Goal: Task Accomplishment & Management: Manage account settings

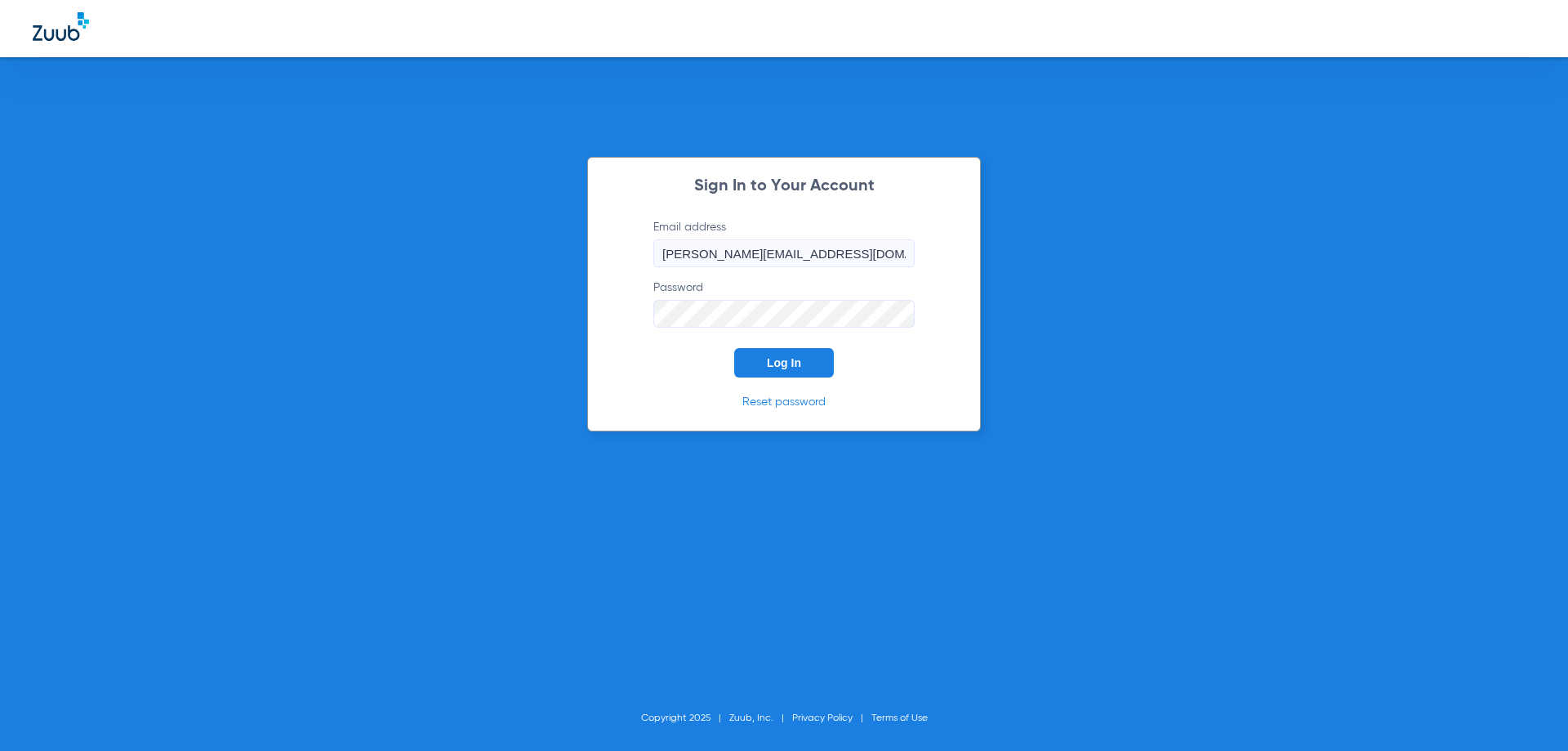
click at [768, 357] on span "Log In" at bounding box center [783, 363] width 34 height 13
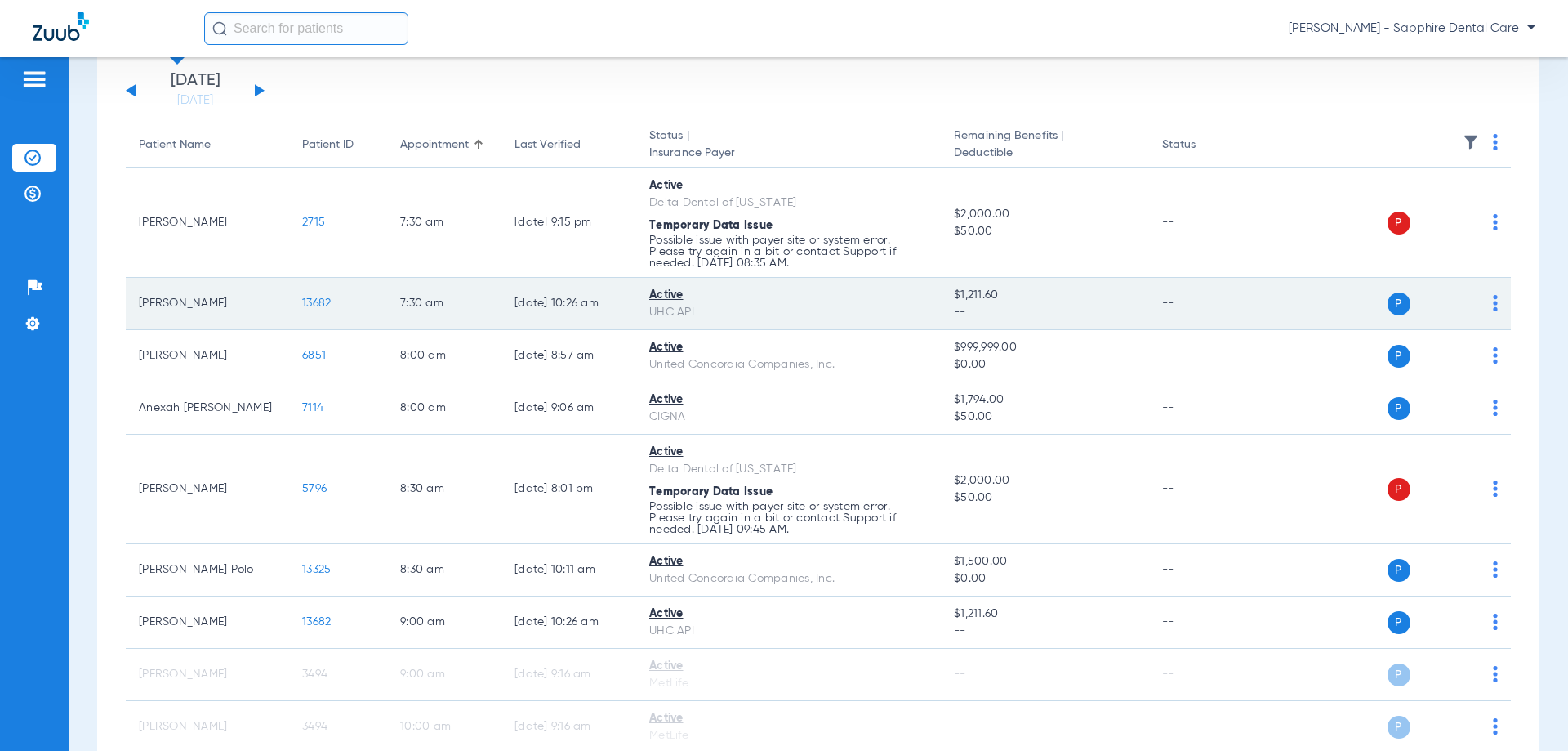
scroll to position [82, 0]
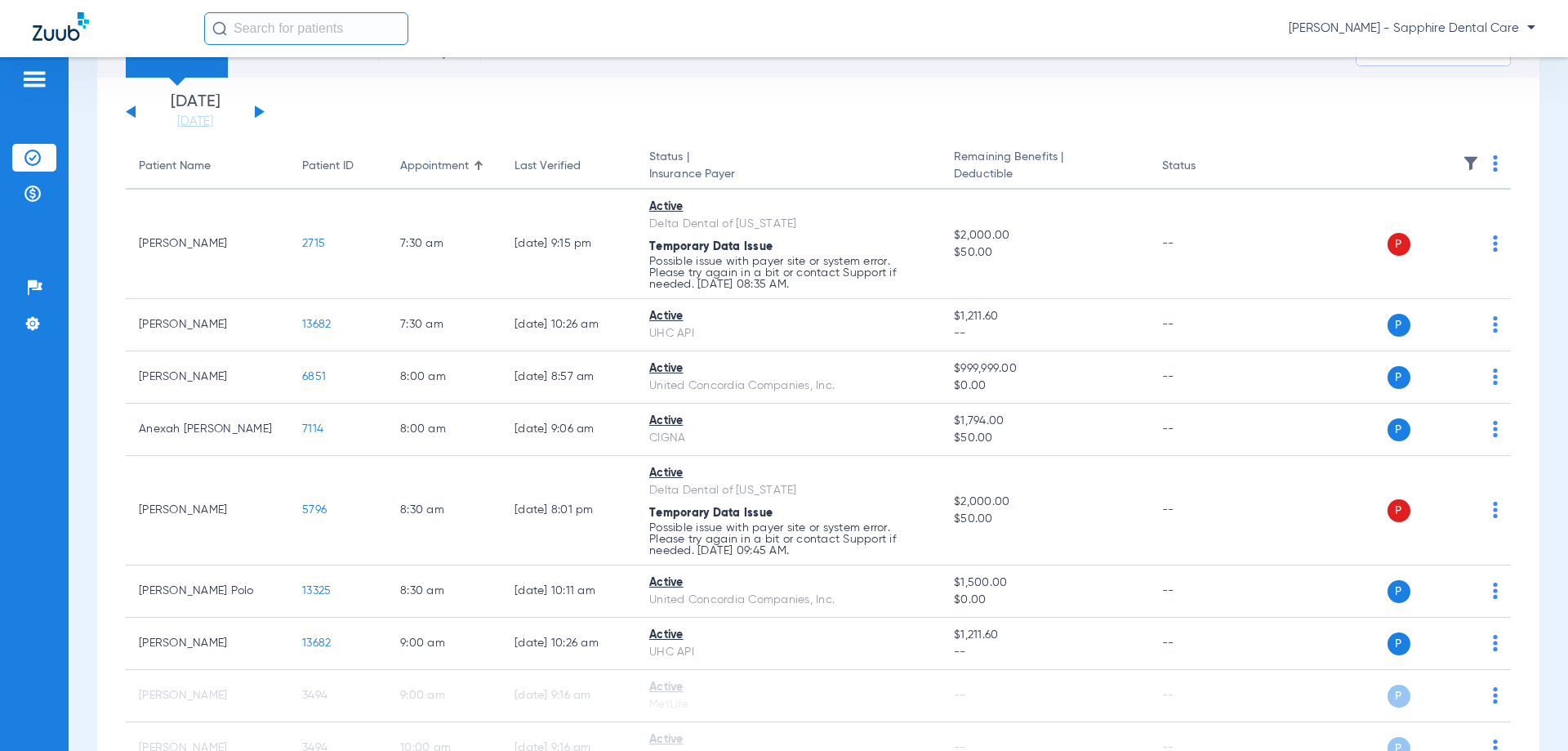
click at [255, 112] on div "[DATE] [DATE] [DATE] [DATE] [DATE] [DATE] [DATE] [DATE] [DATE] [DATE] [DATE] [D…" at bounding box center [196, 111] width 139 height 36
click at [259, 113] on button at bounding box center [260, 111] width 10 height 12
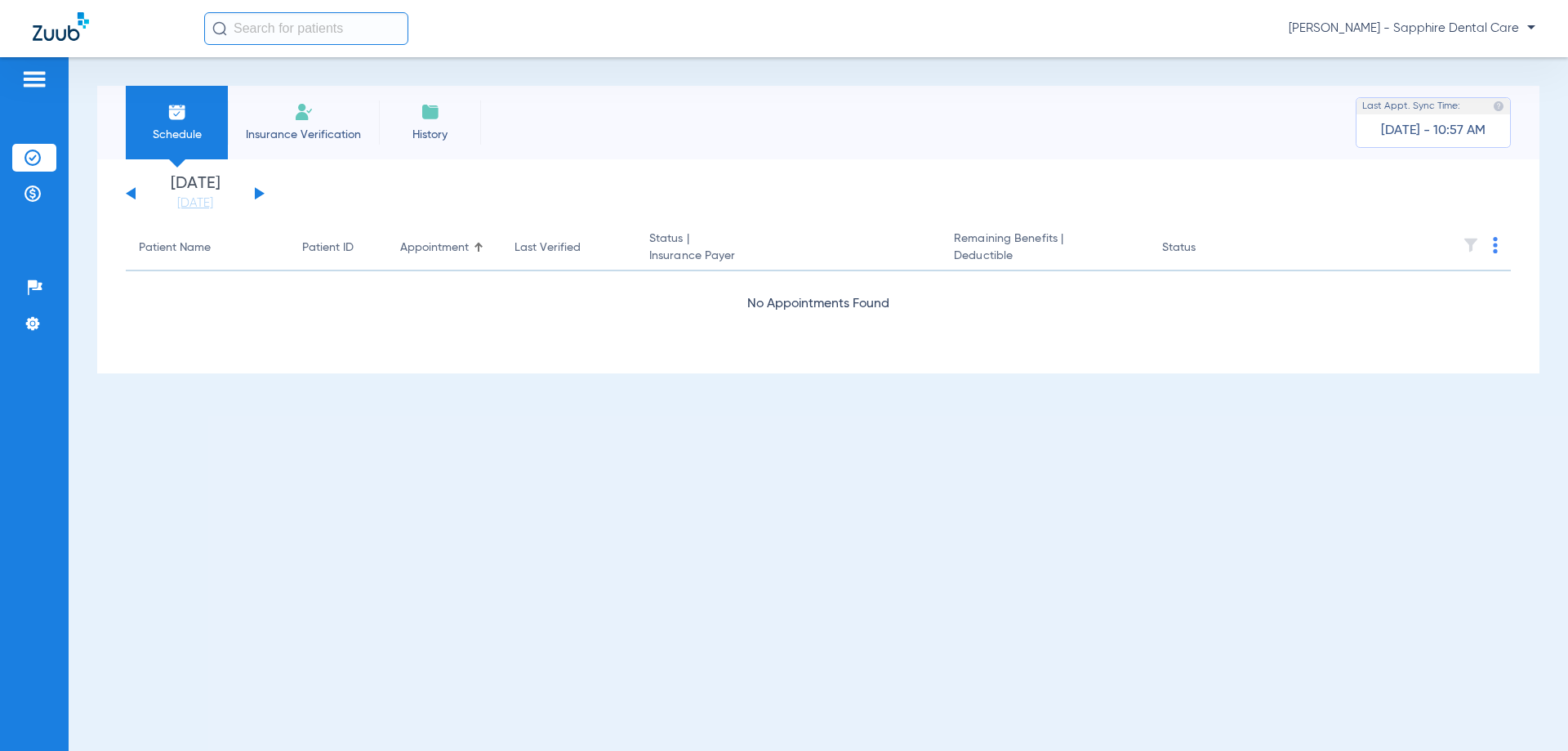
click at [255, 192] on button at bounding box center [260, 193] width 10 height 12
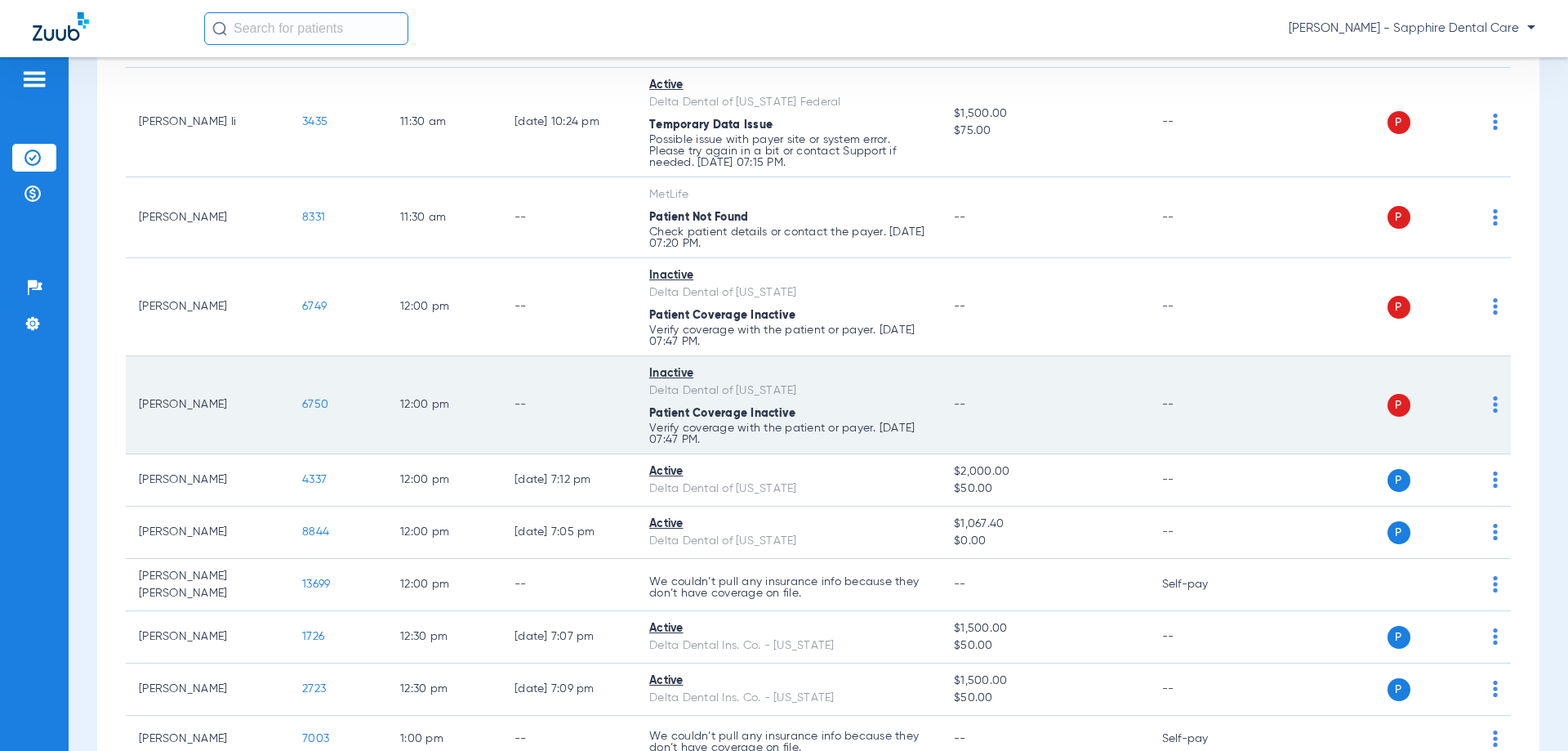
scroll to position [1794, 0]
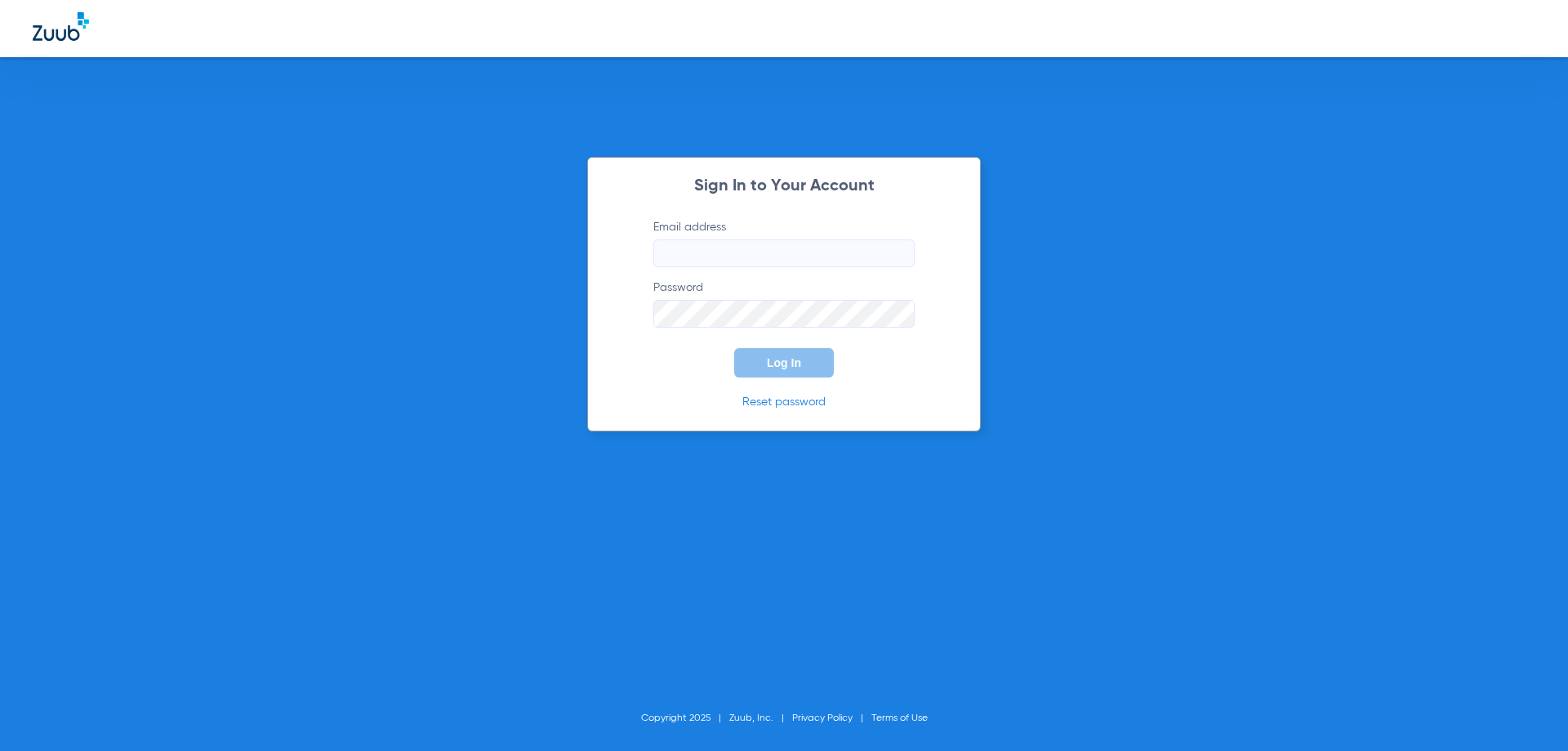
type input "[PERSON_NAME][EMAIL_ADDRESS][DOMAIN_NAME]"
